Goal: Task Accomplishment & Management: Manage account settings

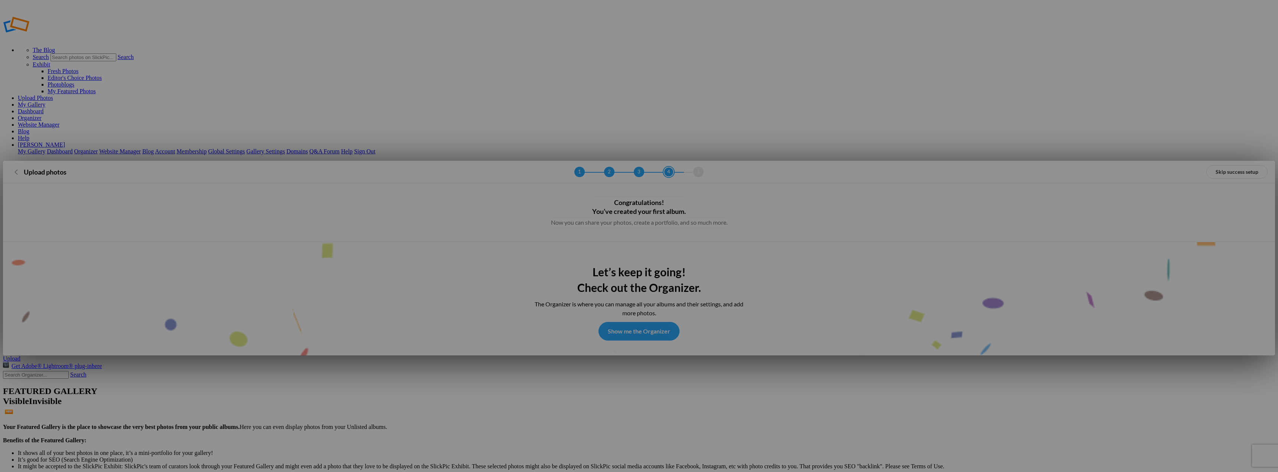
type input "Album-2025-10-11-2022"
click at [639, 322] on link "Show me the Organizer" at bounding box center [638, 331] width 81 height 19
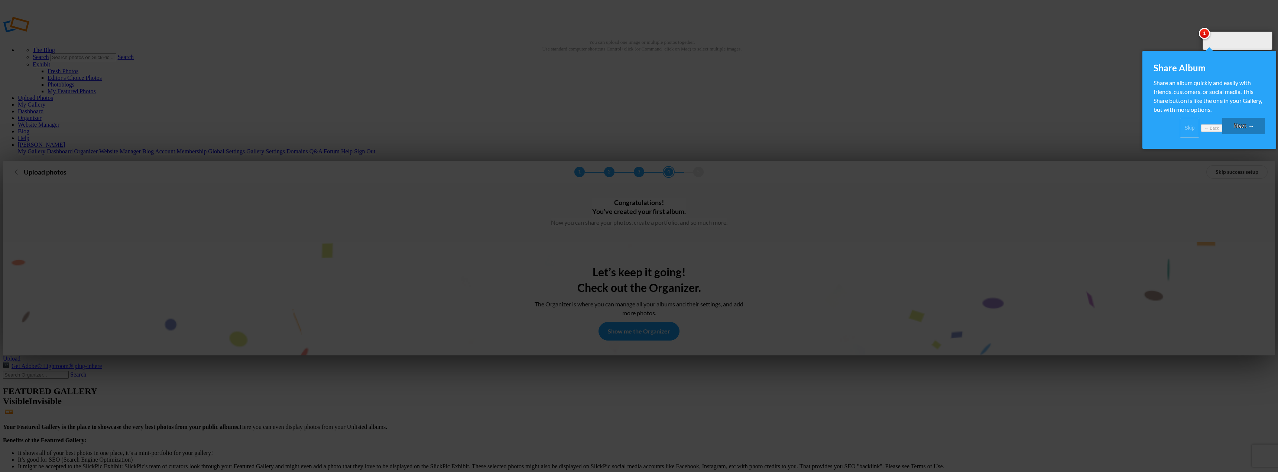
click at [1242, 127] on link "Next →" at bounding box center [1243, 126] width 43 height 16
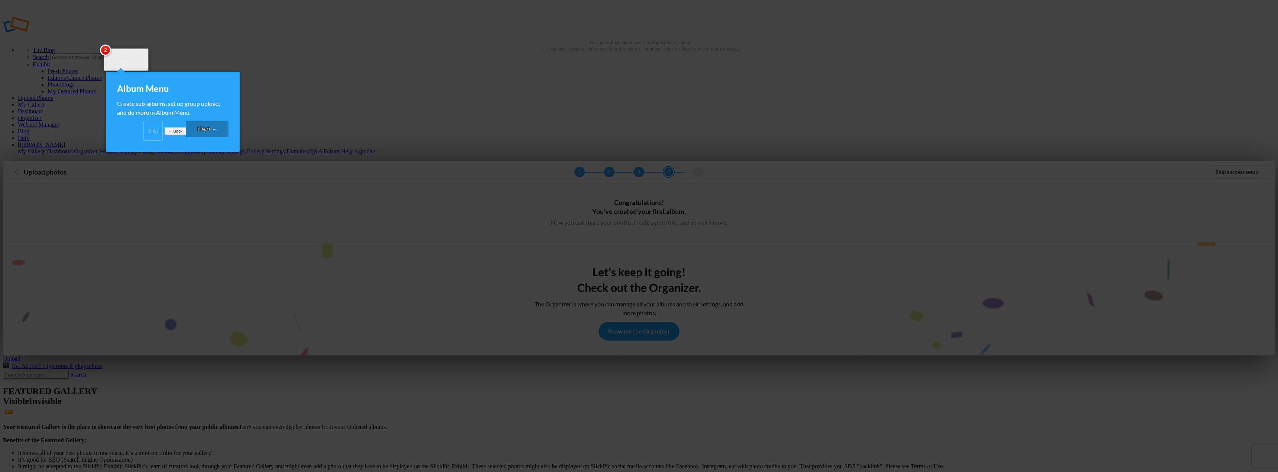
click at [207, 137] on link "Next →" at bounding box center [207, 129] width 43 height 16
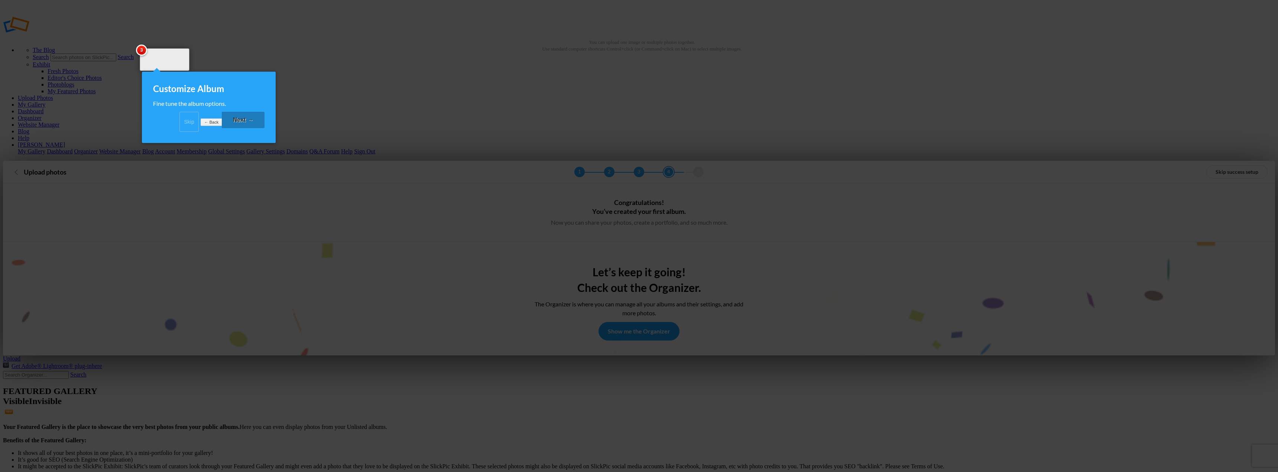
click at [260, 128] on link "Next →" at bounding box center [243, 120] width 43 height 16
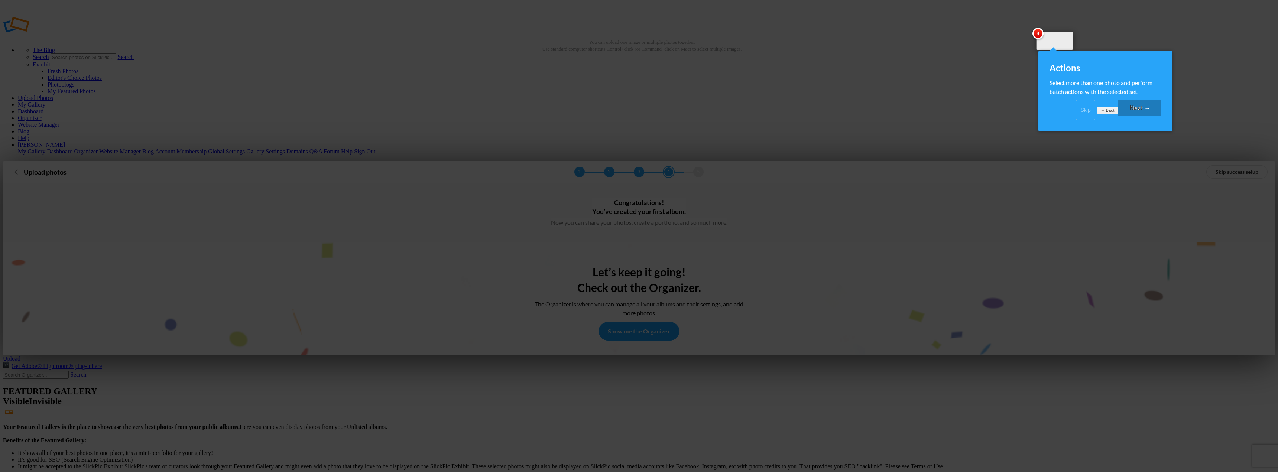
click at [1140, 115] on link "Next →" at bounding box center [1139, 108] width 43 height 16
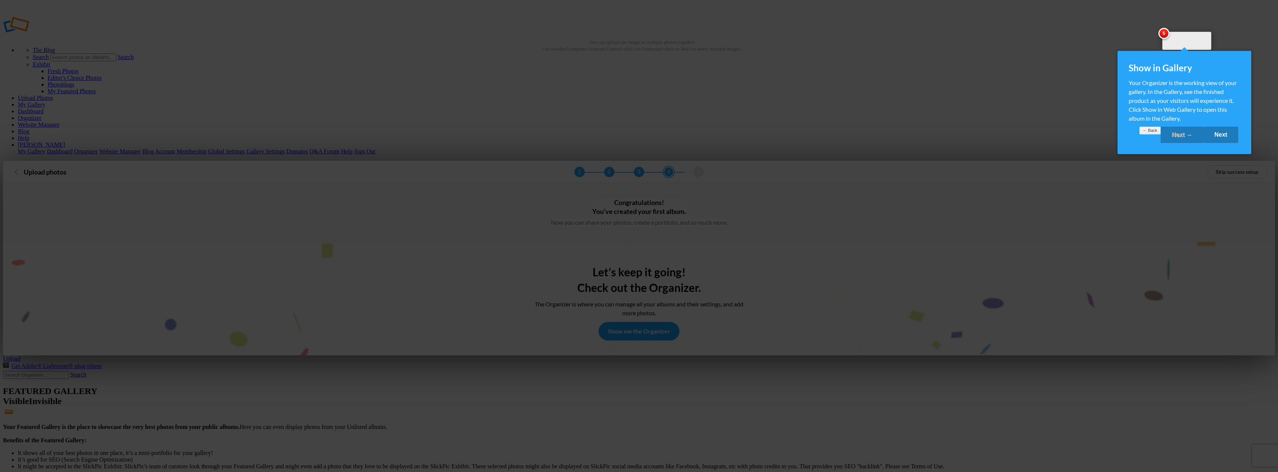
click at [1220, 142] on link "Next" at bounding box center [1220, 135] width 35 height 16
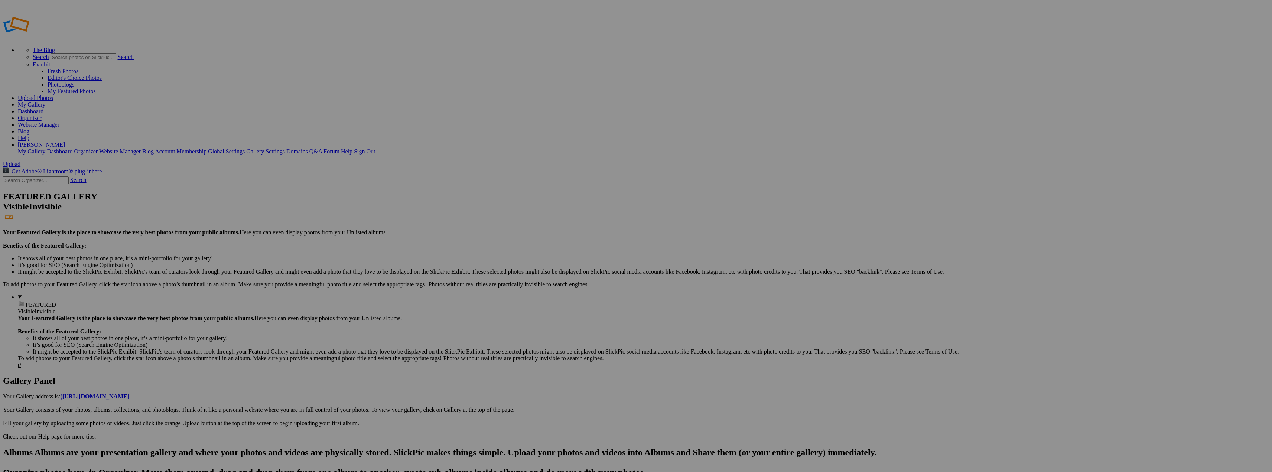
click at [20, 161] on span "Upload" at bounding box center [11, 164] width 17 height 6
type input "Album-2025-10-11-2024"
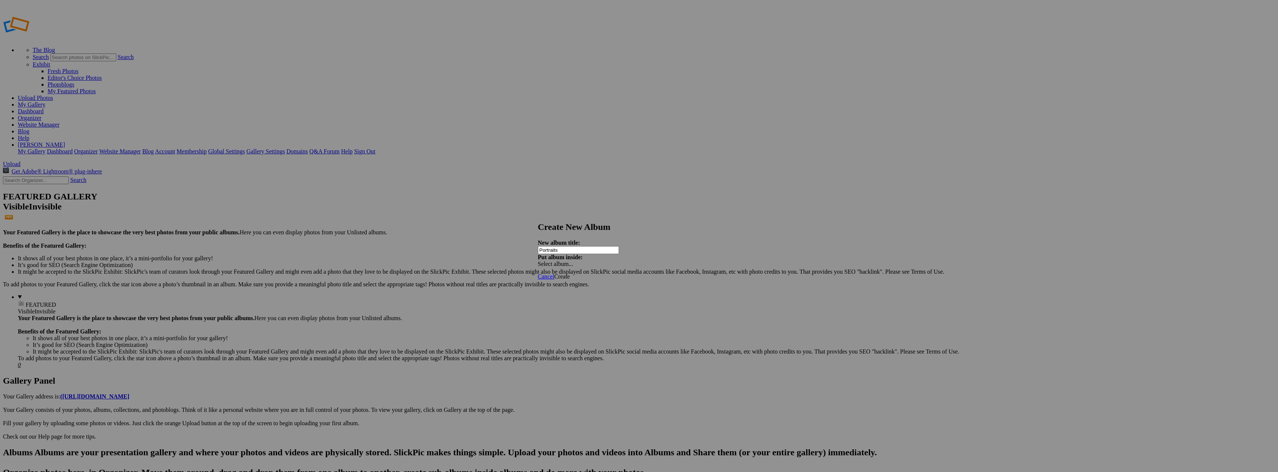
type input "Portraits"
click at [616, 261] on div "Select album..." at bounding box center [577, 264] width 78 height 7
click at [703, 243] on div "My Albums Album-2025-10-11-2024 Album-2025-10-11-2022" at bounding box center [693, 245] width 84 height 10
click at [570, 273] on span "Create" at bounding box center [562, 276] width 16 height 6
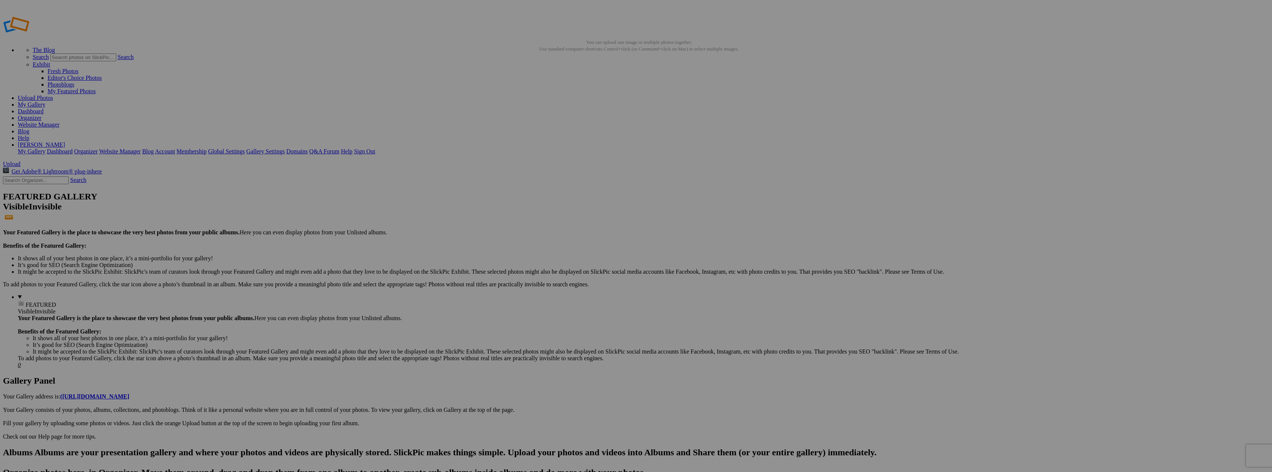
drag, startPoint x: 208, startPoint y: 114, endPoint x: 55, endPoint y: 76, distance: 158.2
drag, startPoint x: 207, startPoint y: 117, endPoint x: 42, endPoint y: 76, distance: 170.2
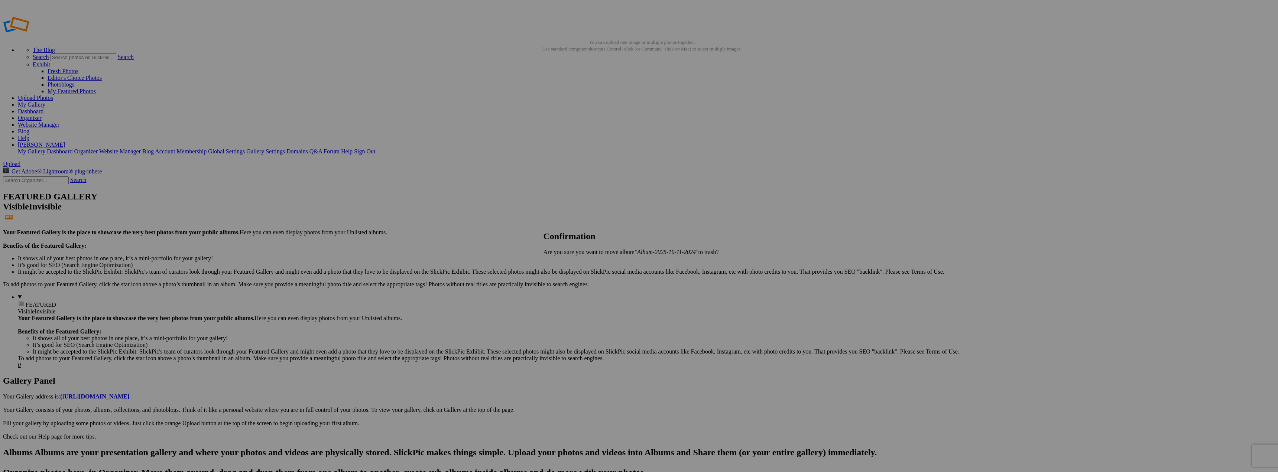
click at [568, 265] on span "Yes" at bounding box center [564, 265] width 9 height 6
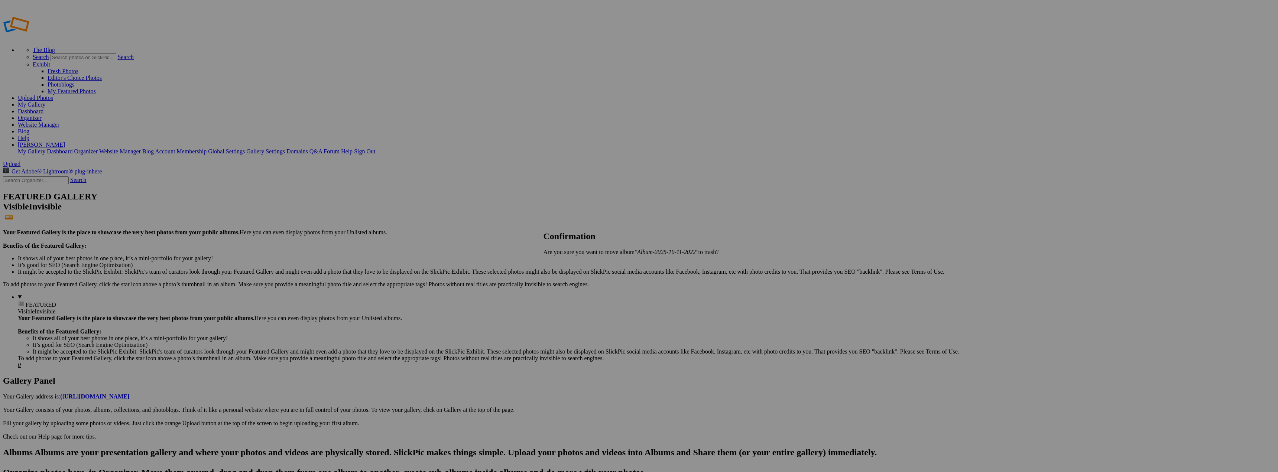
click at [568, 265] on span "Yes" at bounding box center [564, 265] width 9 height 6
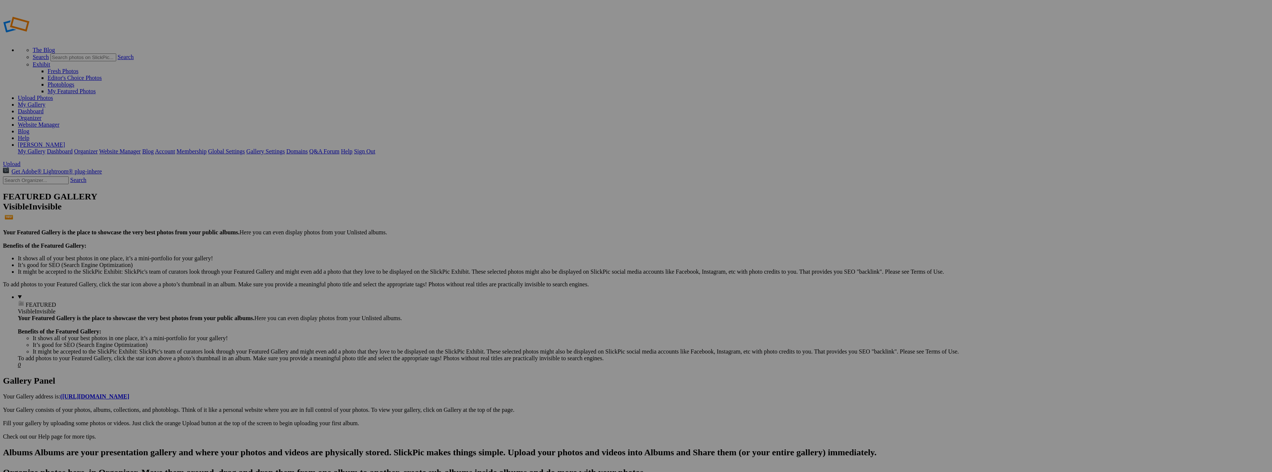
drag, startPoint x: 200, startPoint y: 144, endPoint x: 274, endPoint y: 147, distance: 73.6
type input "Anastasia"
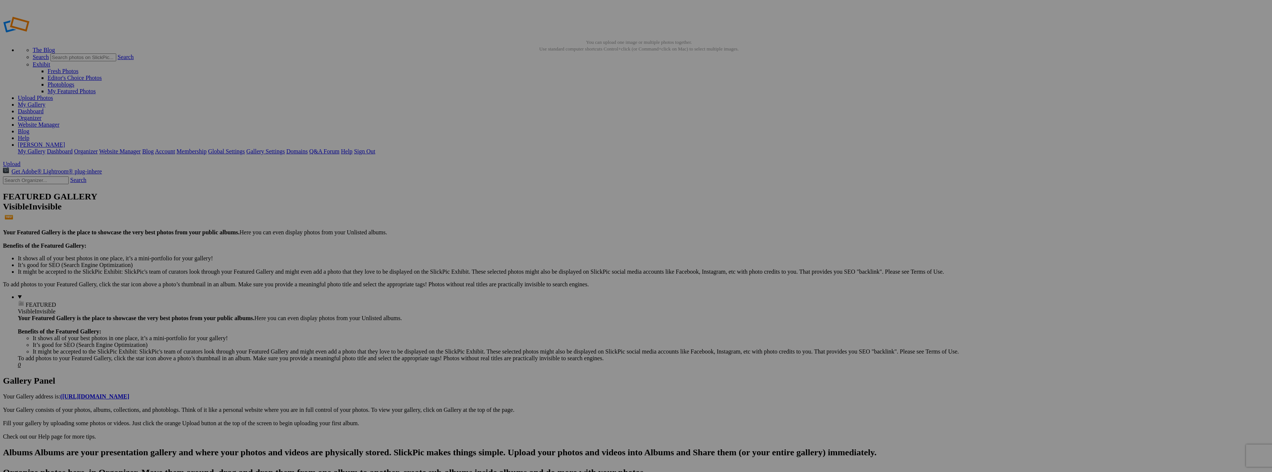
drag, startPoint x: 261, startPoint y: 134, endPoint x: 332, endPoint y: 137, distance: 71.4
type input "Anastasia"
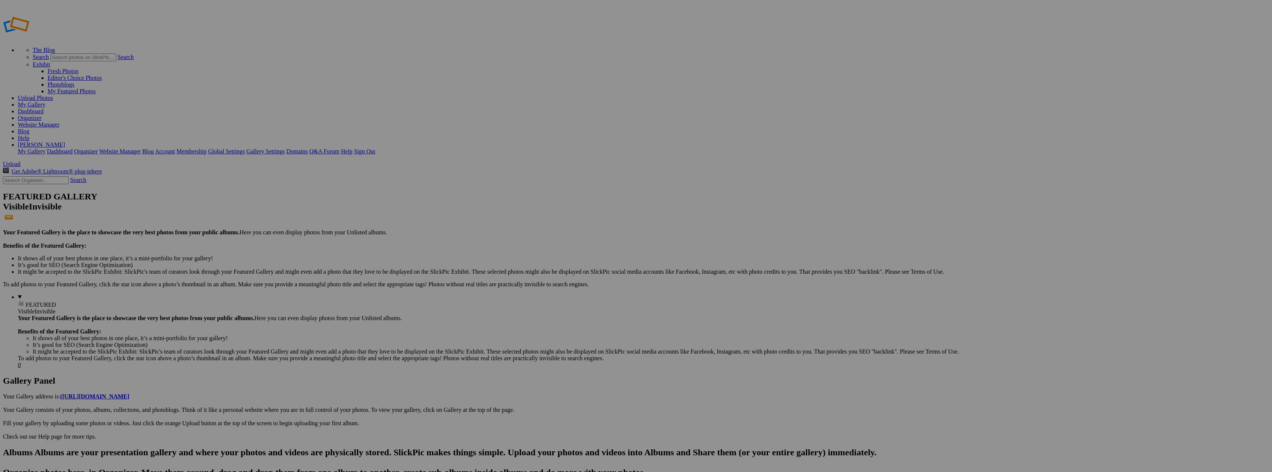
drag, startPoint x: 227, startPoint y: 142, endPoint x: 145, endPoint y: 146, distance: 82.9
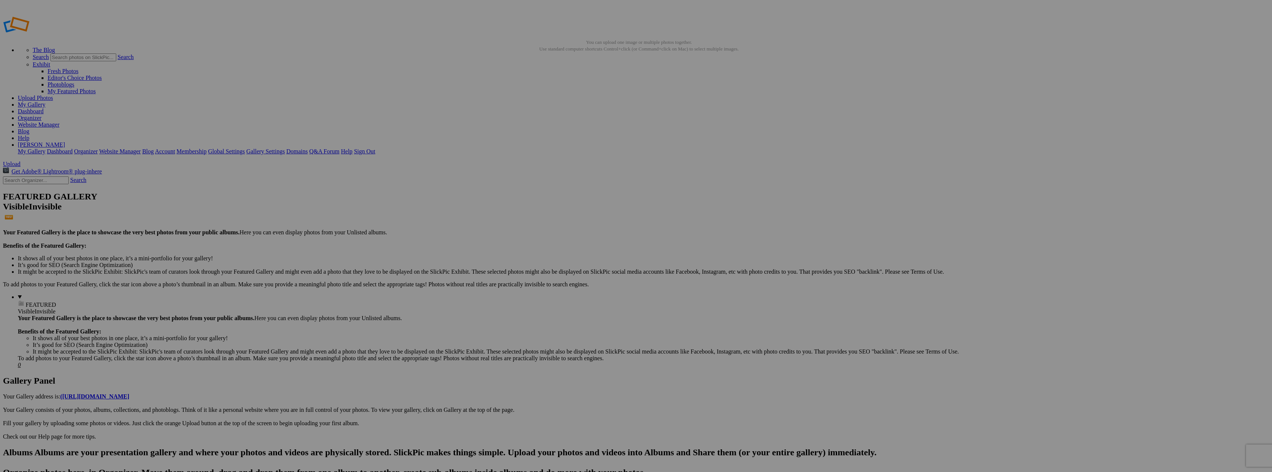
type input "Anastasia (Ricoh GR IIIx)"
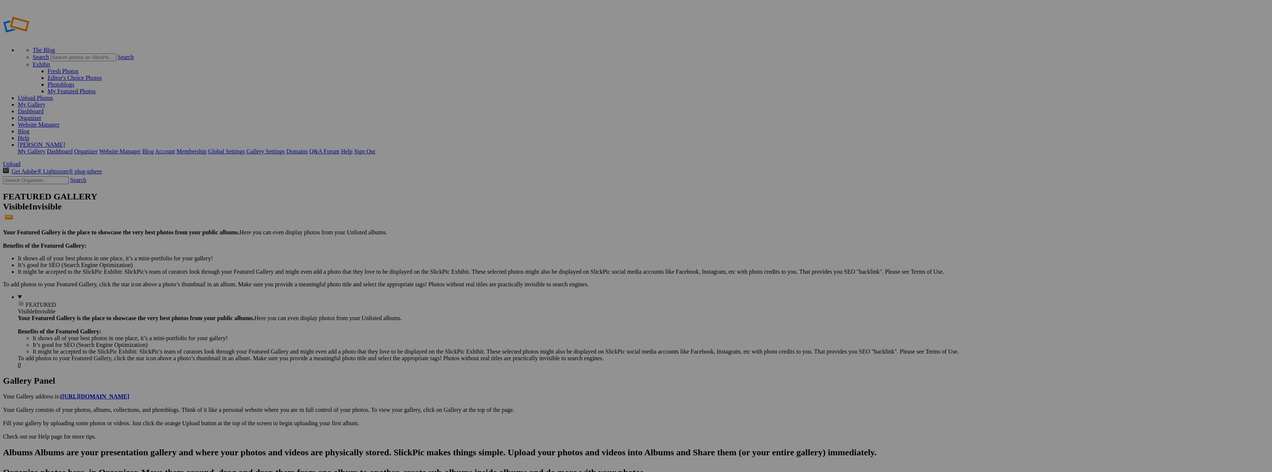
drag, startPoint x: 261, startPoint y: 144, endPoint x: 316, endPoint y: 148, distance: 54.8
type input "Anastasia"
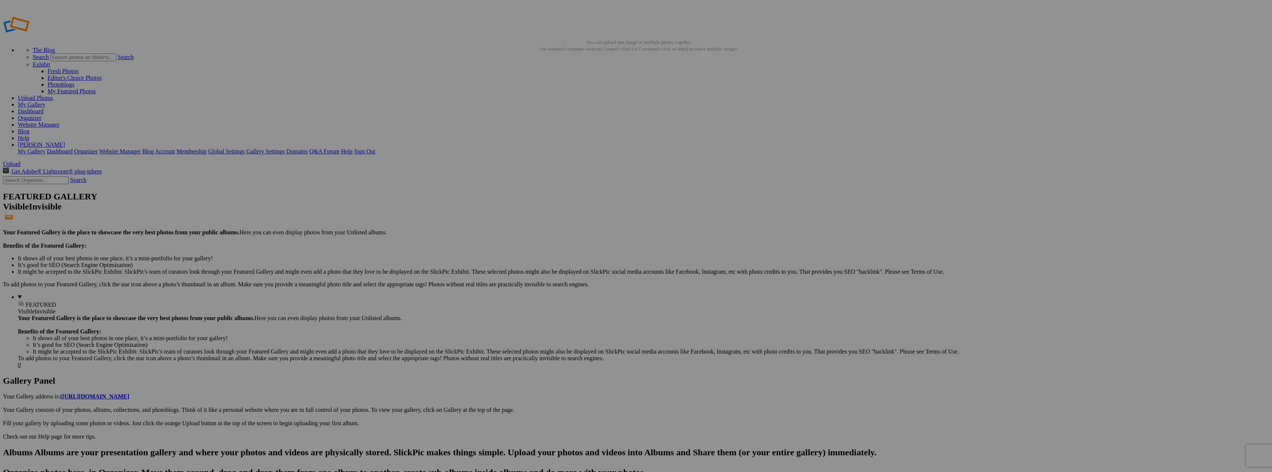
drag, startPoint x: 191, startPoint y: 145, endPoint x: 238, endPoint y: 154, distance: 48.1
type input "[PERSON_NAME]"
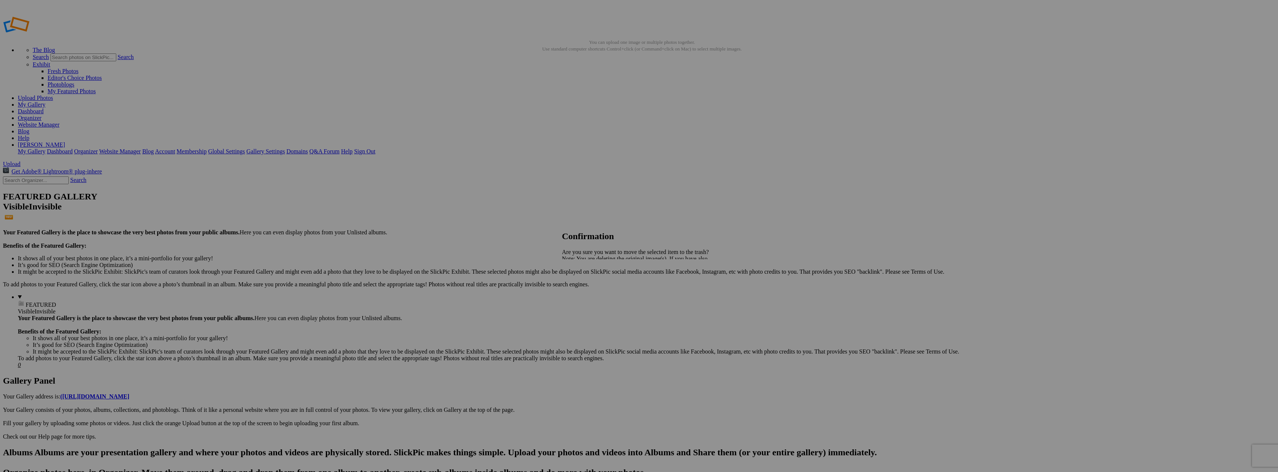
drag, startPoint x: 707, startPoint y: 285, endPoint x: 710, endPoint y: 295, distance: 10.1
click at [587, 285] on span "Yes" at bounding box center [582, 285] width 9 height 6
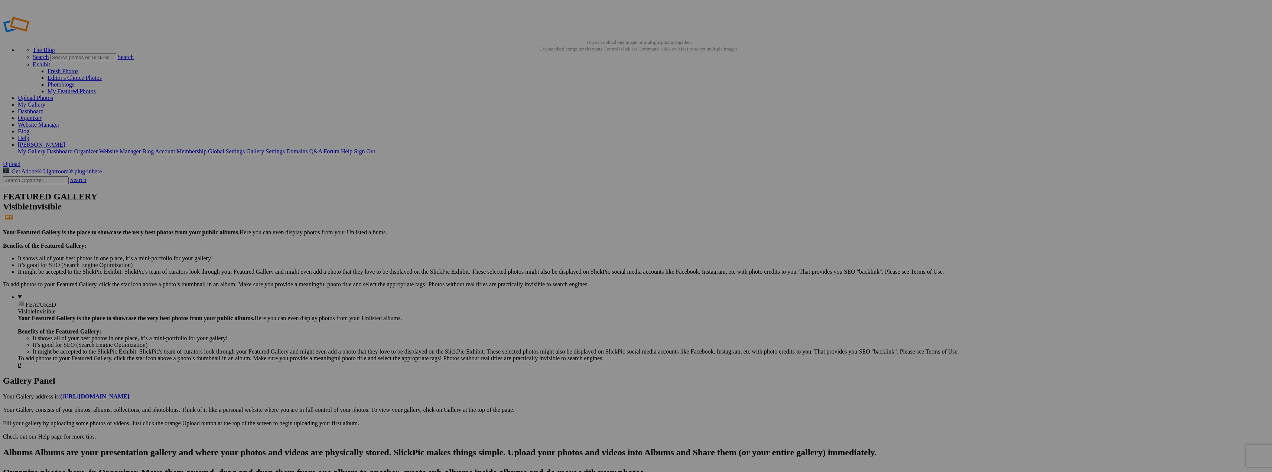
drag, startPoint x: 230, startPoint y: 147, endPoint x: 150, endPoint y: 159, distance: 80.5
type input "[PERSON_NAME] (Ricog GR IIIx)"
